Goal: Check status: Check status

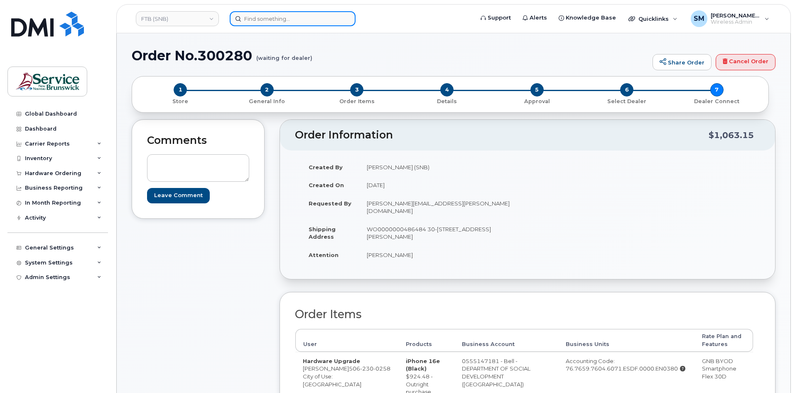
click at [291, 21] on input at bounding box center [293, 18] width 126 height 15
paste input "5063818145"
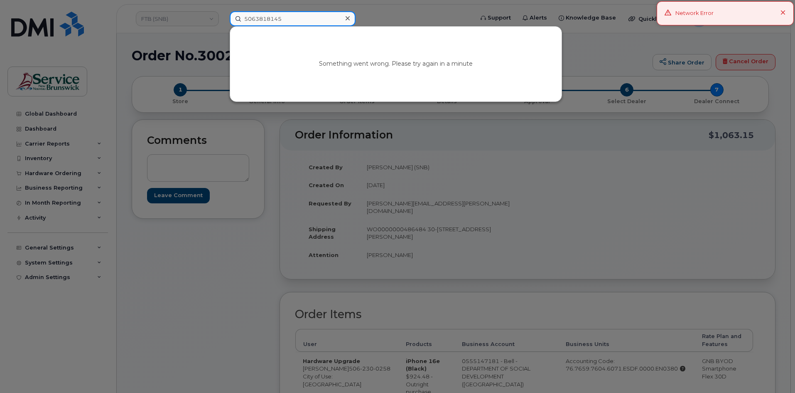
type input "5063818145"
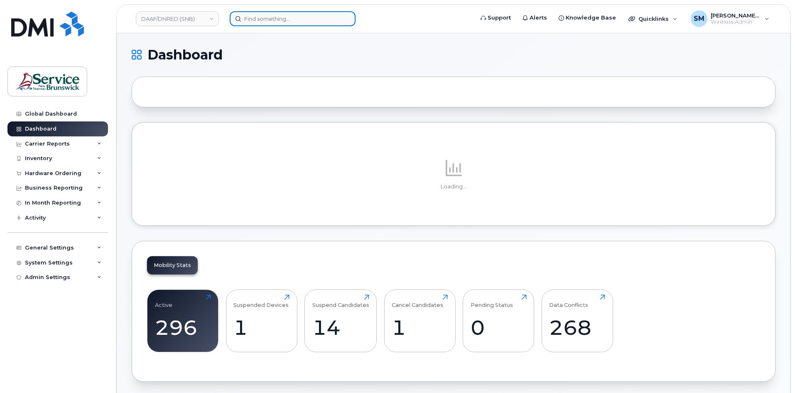
click at [289, 15] on input at bounding box center [293, 18] width 126 height 15
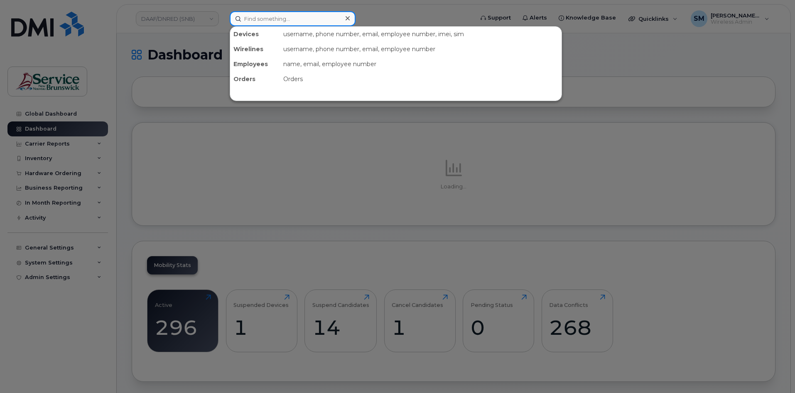
paste input "5063818145"
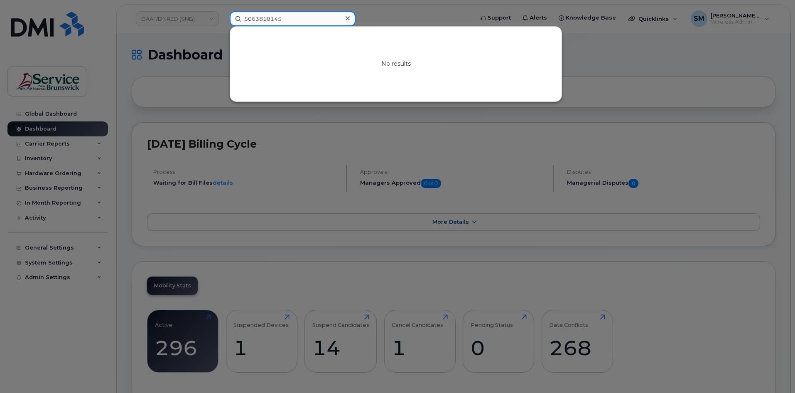
type input "5063818145"
